Goal: Navigation & Orientation: Find specific page/section

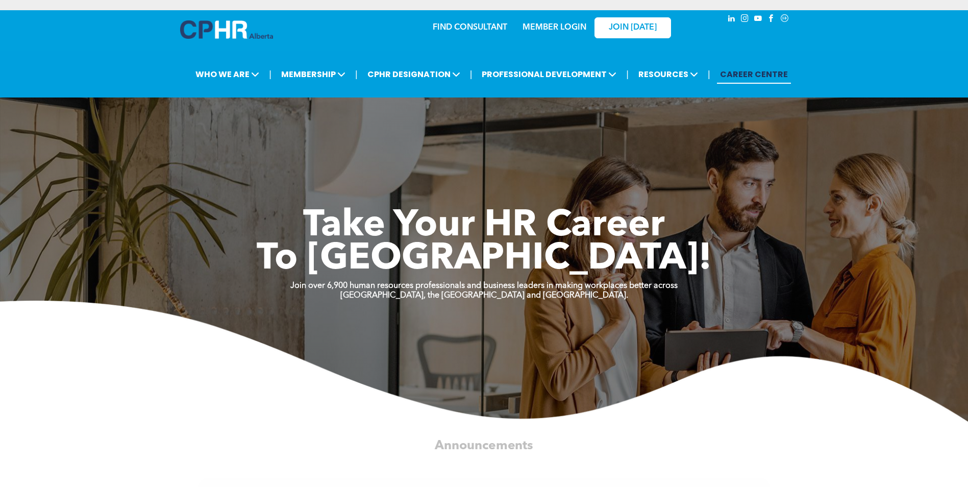
click at [554, 26] on link "MEMBER LOGIN" at bounding box center [555, 27] width 64 height 8
click at [560, 24] on link "MEMBER LOGIN" at bounding box center [555, 27] width 64 height 8
click at [557, 29] on link "MEMBER LOGIN" at bounding box center [555, 27] width 64 height 8
click at [343, 187] on div "Take Your HR Career To New Heights!" at bounding box center [484, 217] width 613 height 117
click at [497, 101] on div "Take Your HR Career To New Heights! Join over 6,900 human resources professiona…" at bounding box center [484, 239] width 968 height 365
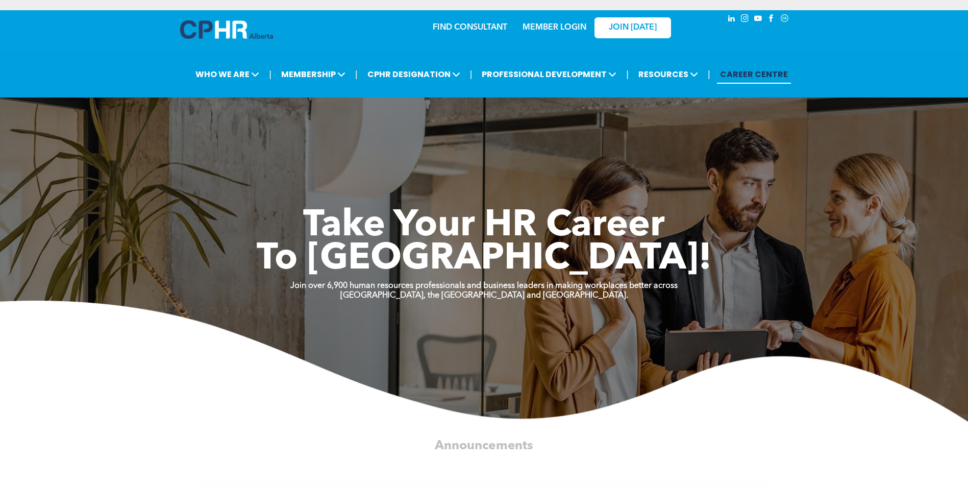
click at [557, 30] on link "MEMBER LOGIN" at bounding box center [555, 27] width 64 height 8
